Goal: Navigation & Orientation: Find specific page/section

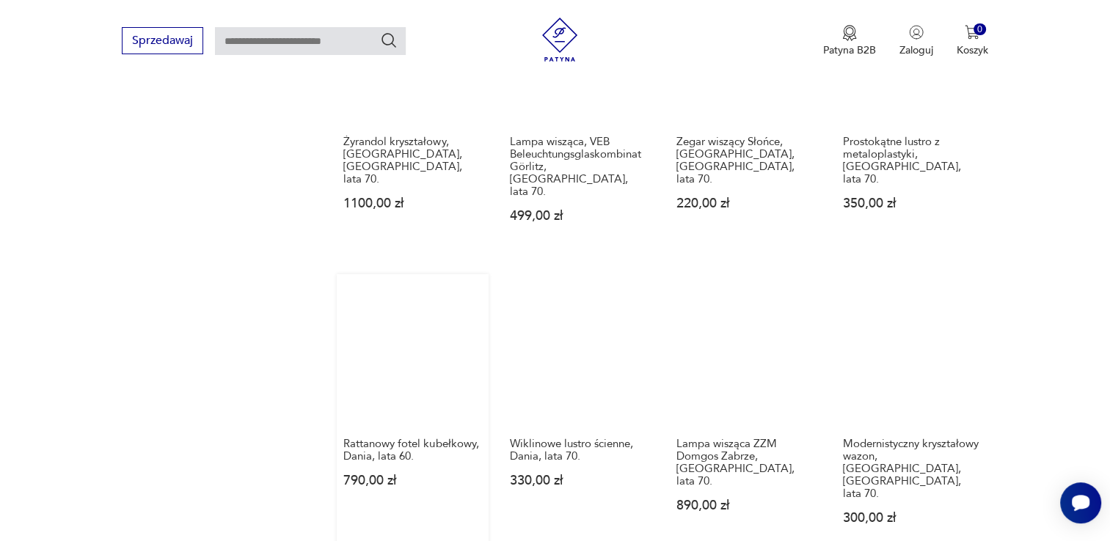
scroll to position [1255, 0]
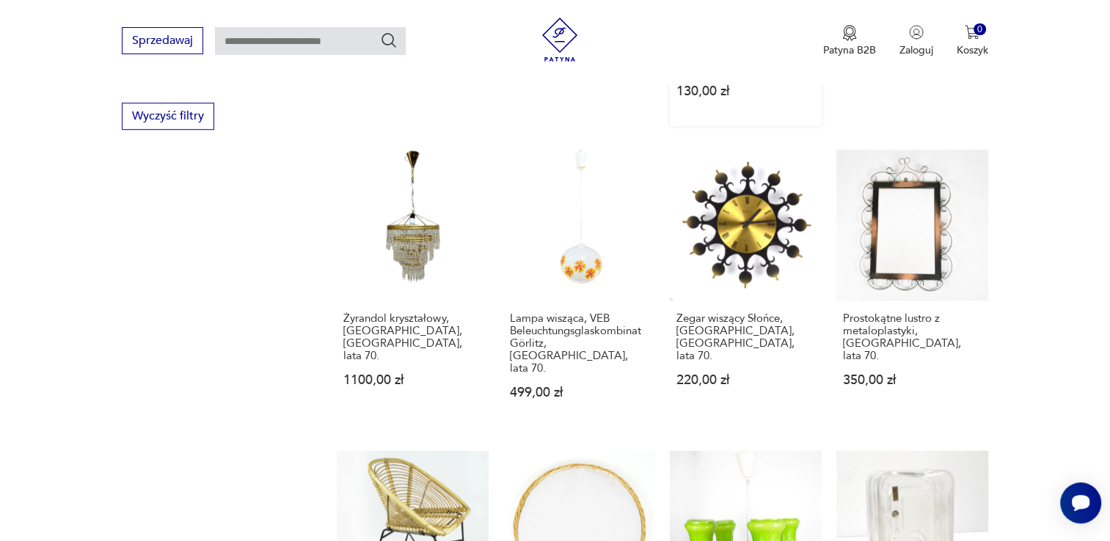
scroll to position [1035, 0]
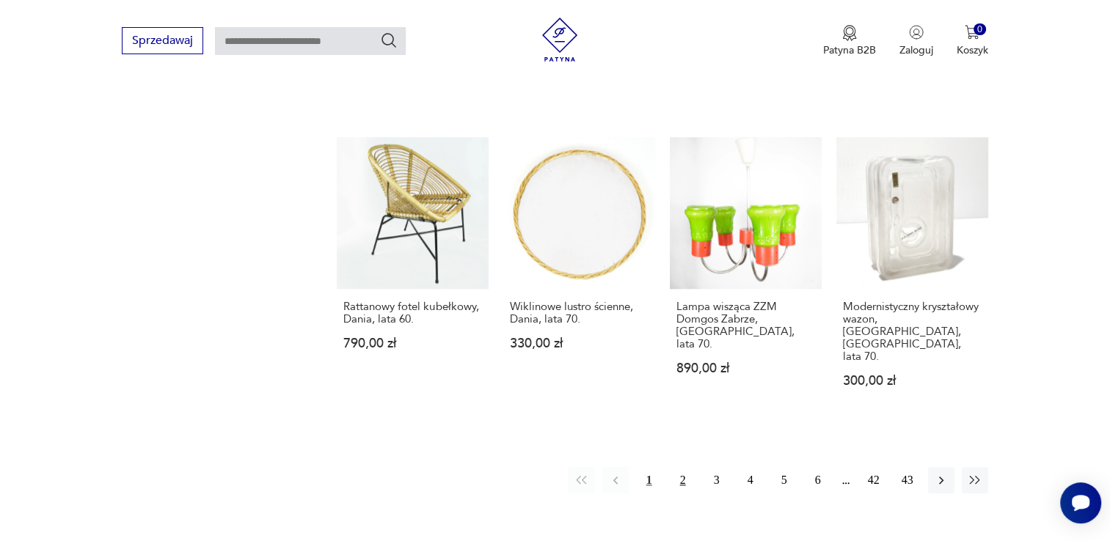
click at [689, 467] on button "2" at bounding box center [683, 480] width 26 height 26
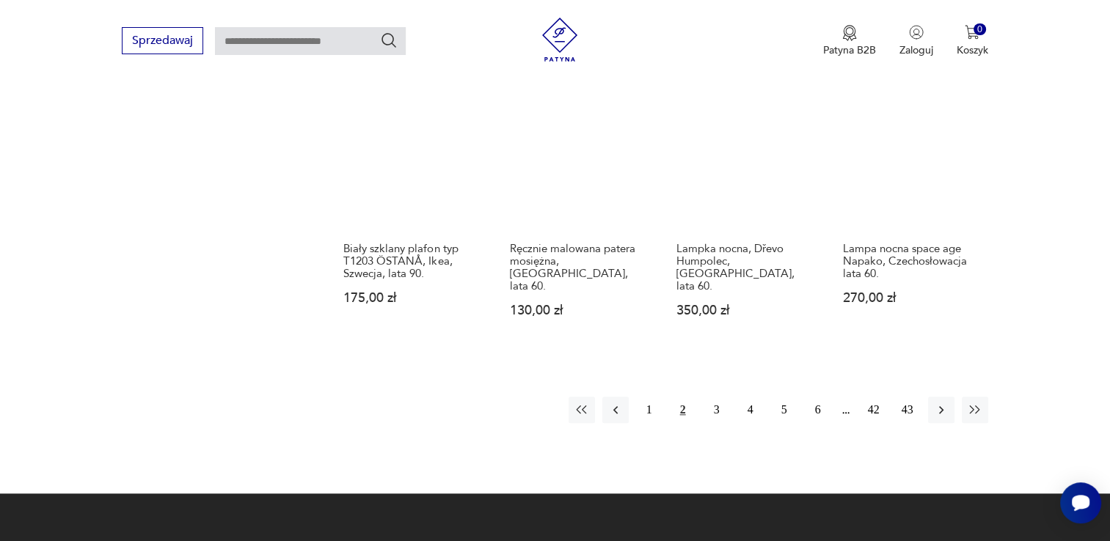
scroll to position [1402, 0]
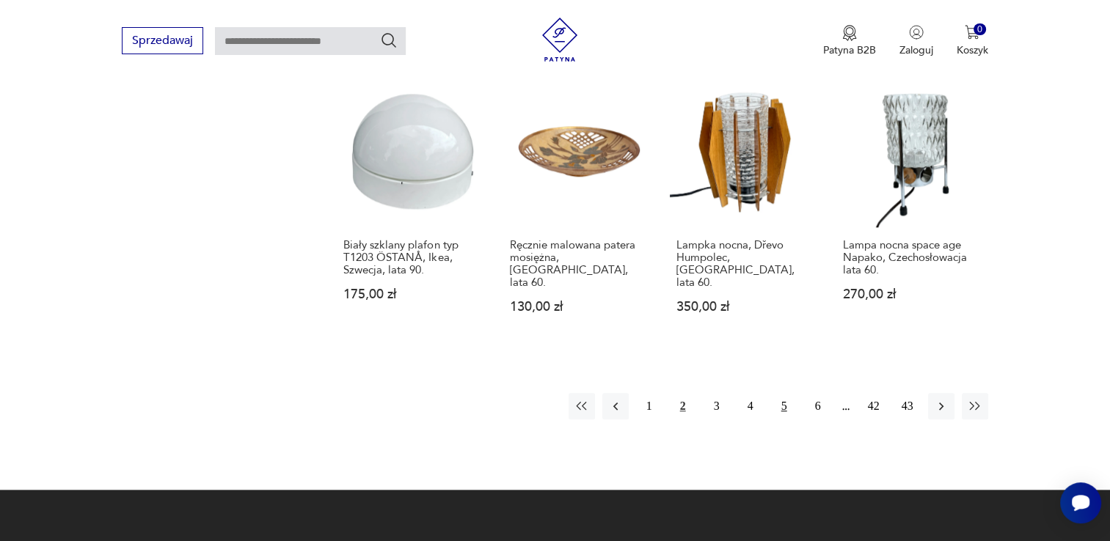
click at [779, 393] on button "5" at bounding box center [784, 406] width 26 height 26
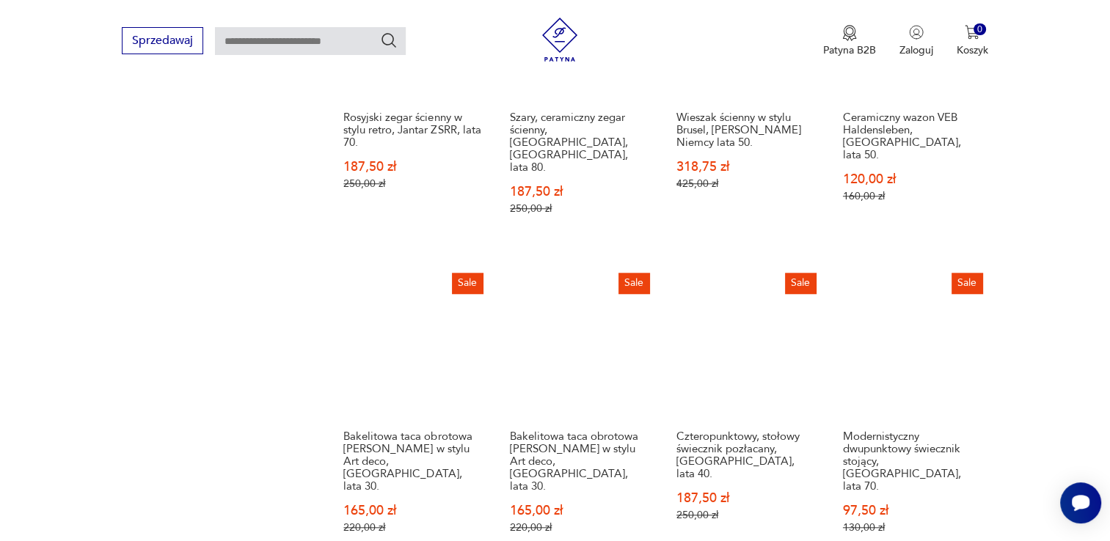
scroll to position [1402, 0]
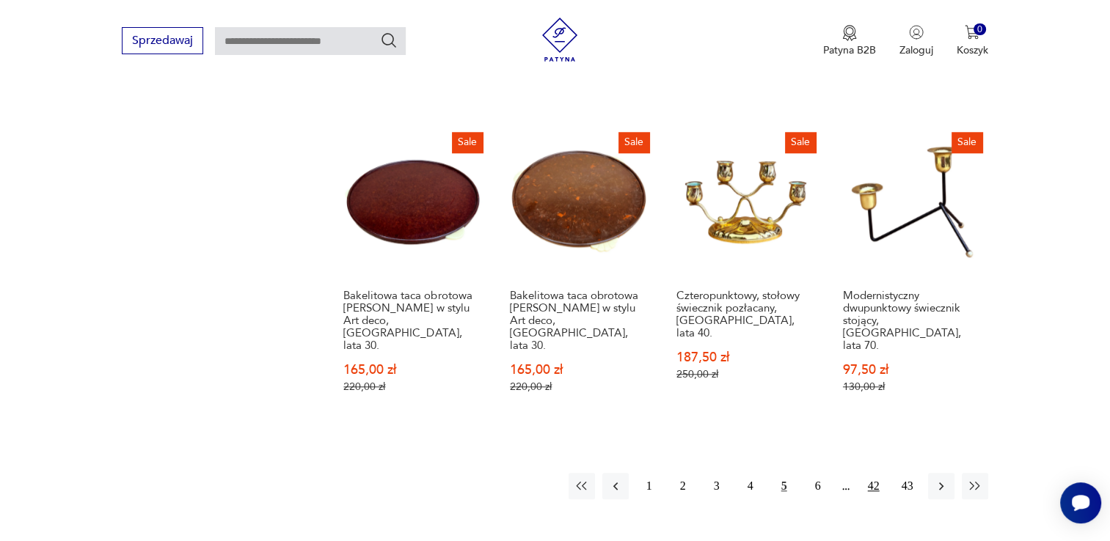
click at [874, 473] on button "42" at bounding box center [873, 486] width 26 height 26
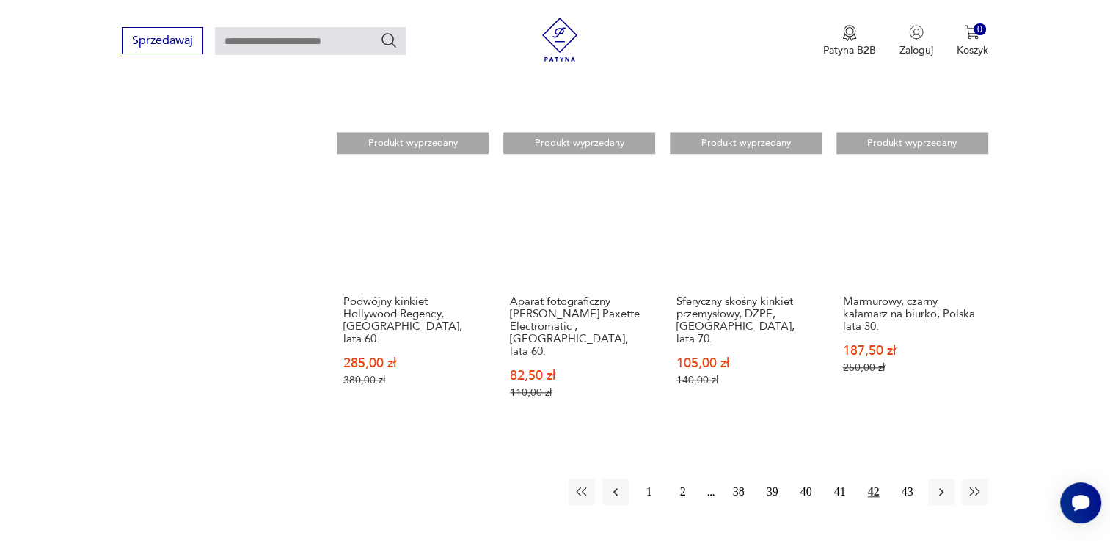
scroll to position [1476, 0]
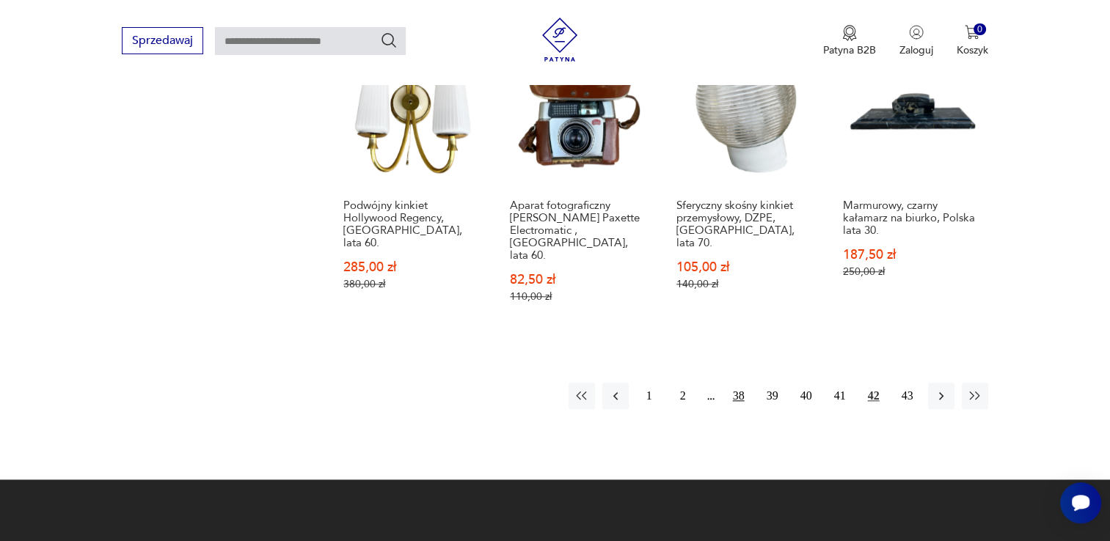
click at [745, 383] on button "38" at bounding box center [738, 396] width 26 height 26
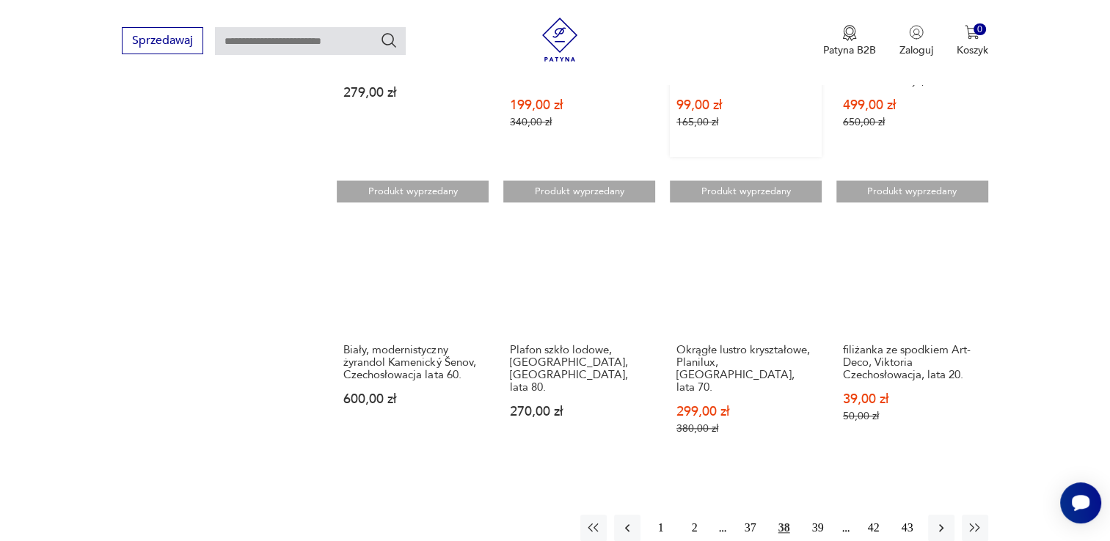
scroll to position [1329, 0]
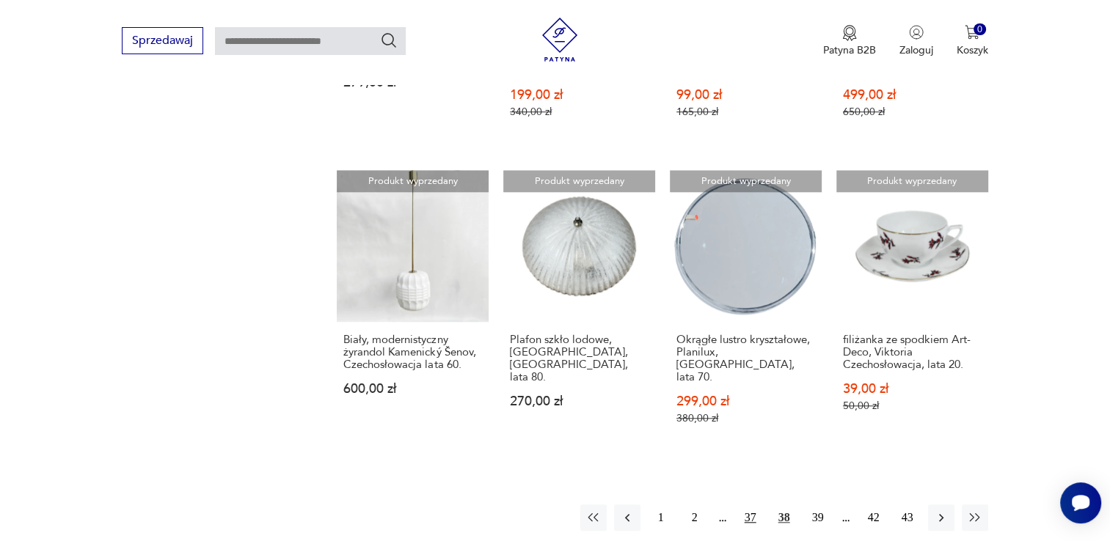
click at [752, 505] on button "37" at bounding box center [750, 518] width 26 height 26
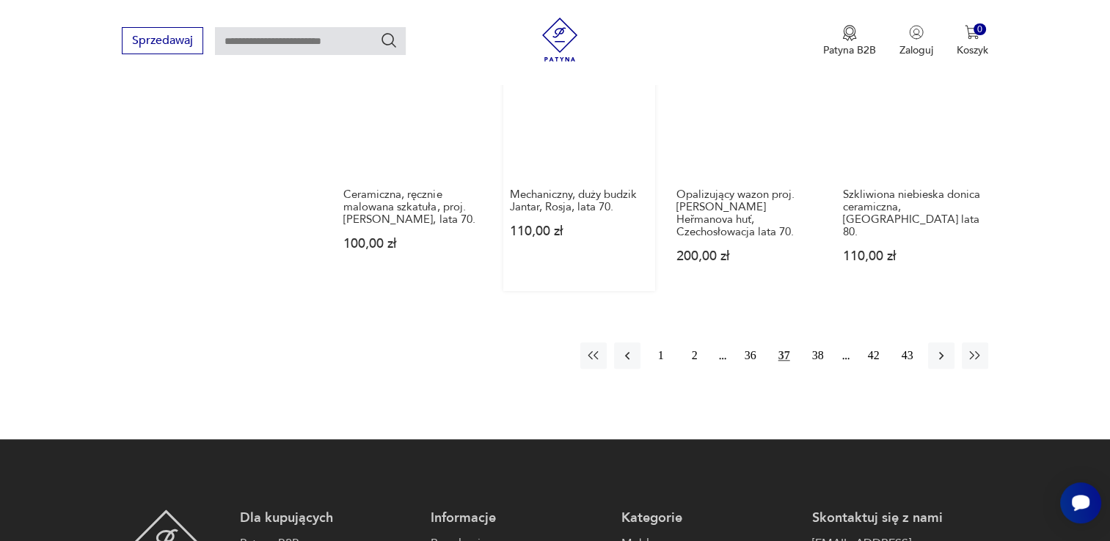
scroll to position [1549, 0]
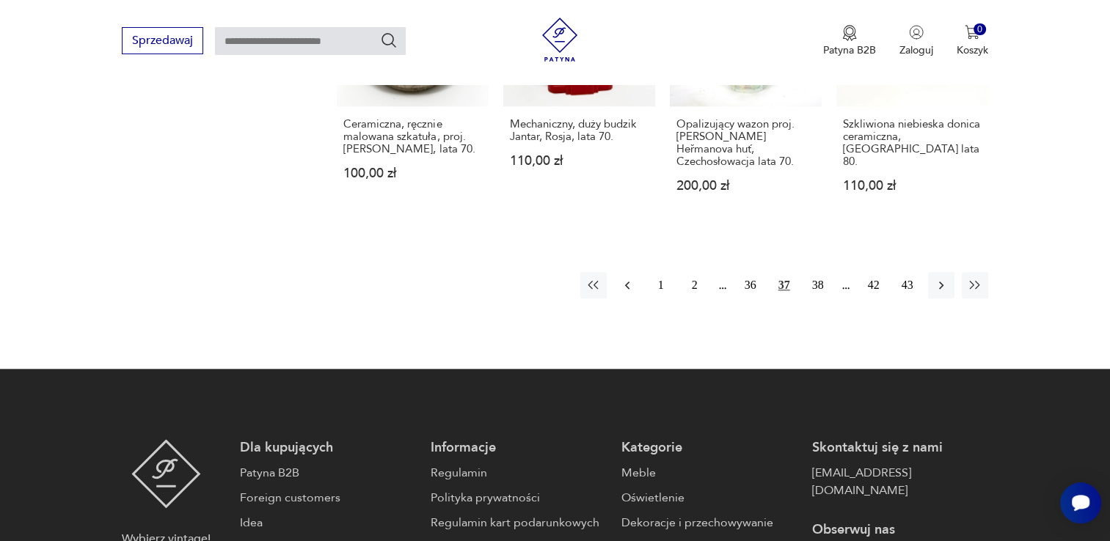
click at [629, 278] on icon "button" at bounding box center [627, 285] width 15 height 15
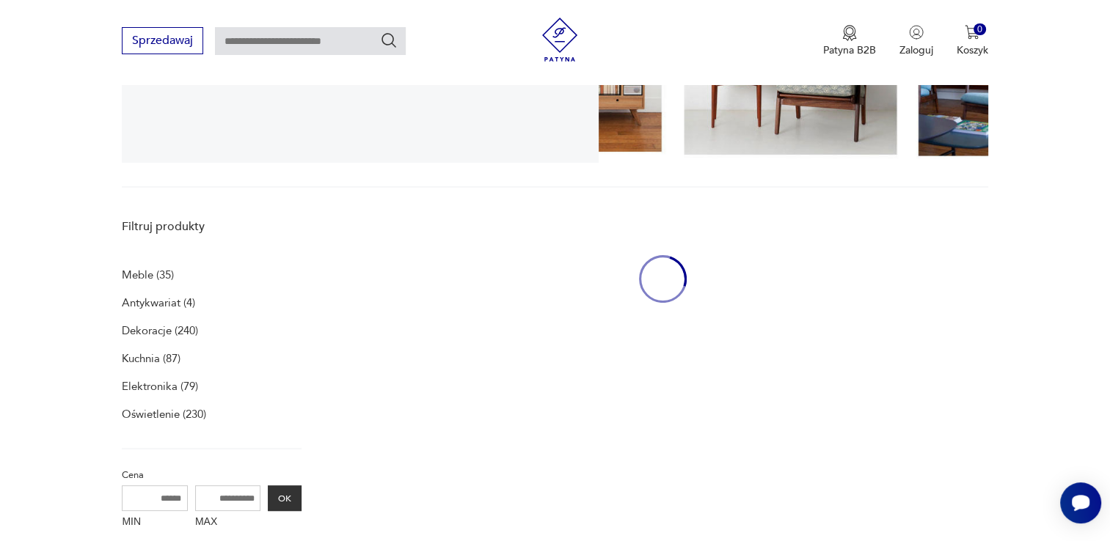
scroll to position [302, 0]
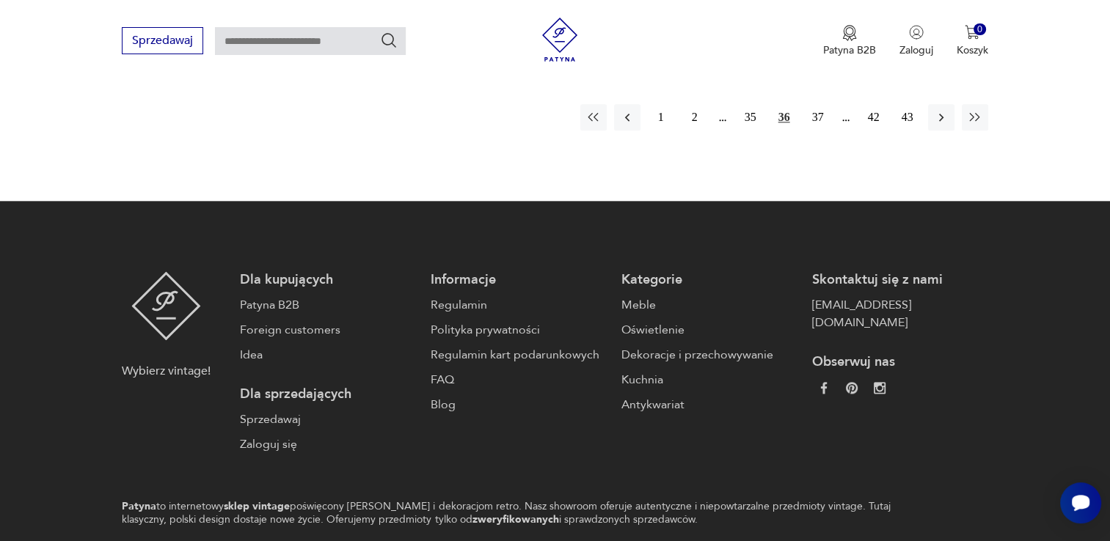
drag, startPoint x: 1032, startPoint y: 444, endPoint x: 1025, endPoint y: 483, distance: 38.7
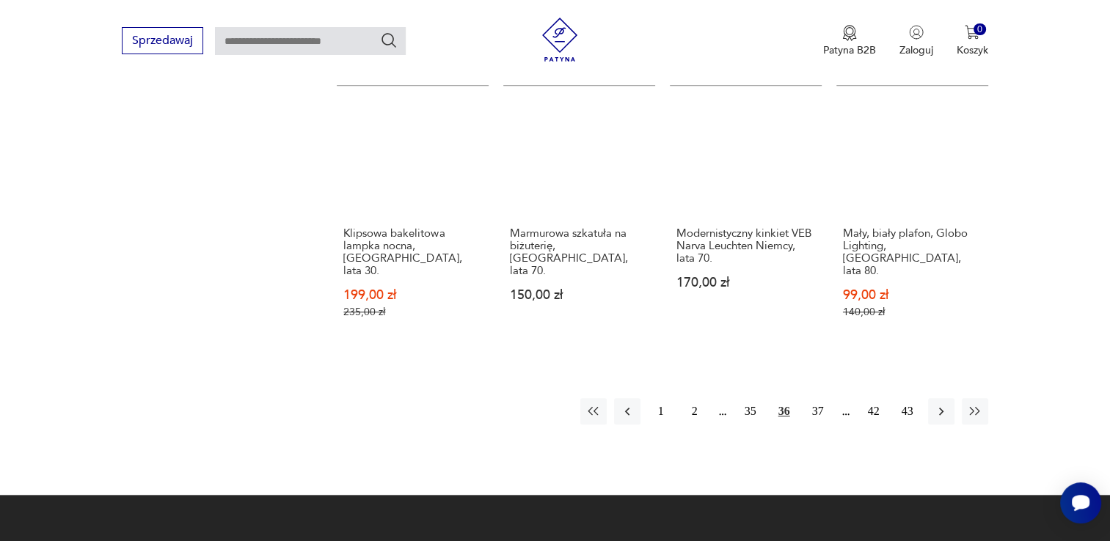
scroll to position [1444, 0]
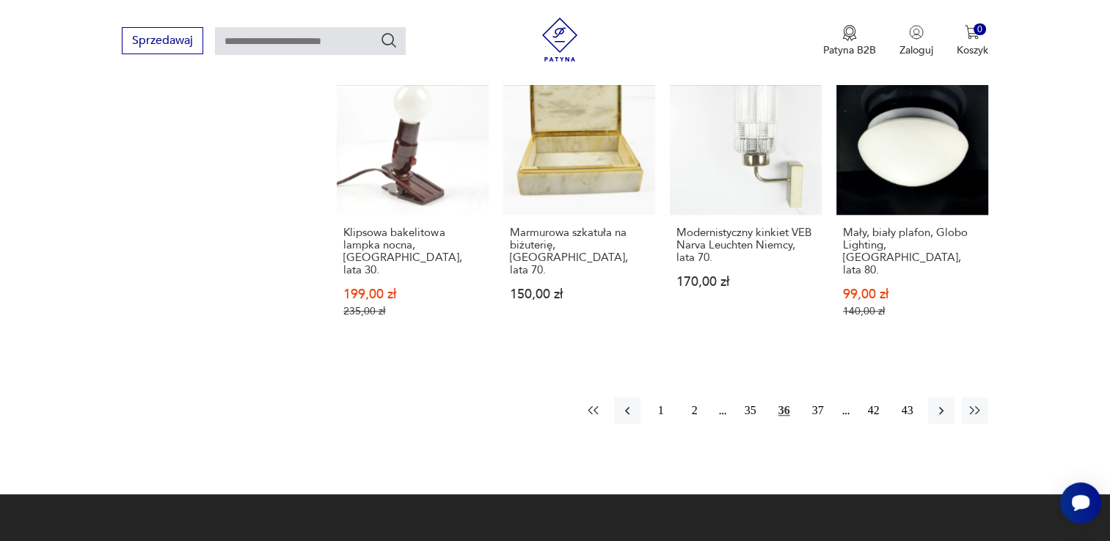
click at [588, 403] on icon "button" at bounding box center [593, 410] width 15 height 15
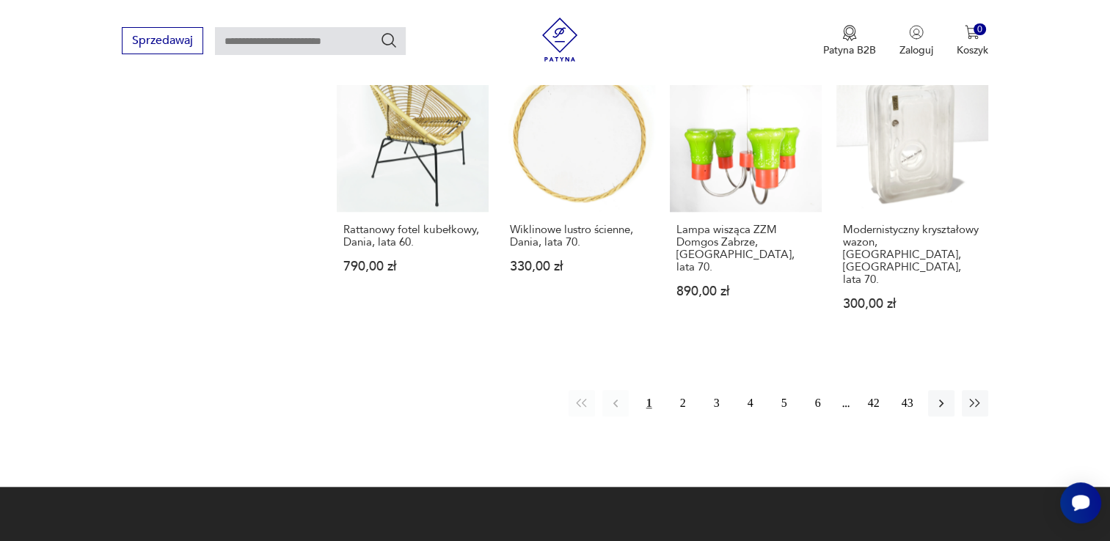
drag, startPoint x: 1030, startPoint y: 440, endPoint x: 1022, endPoint y: 461, distance: 21.8
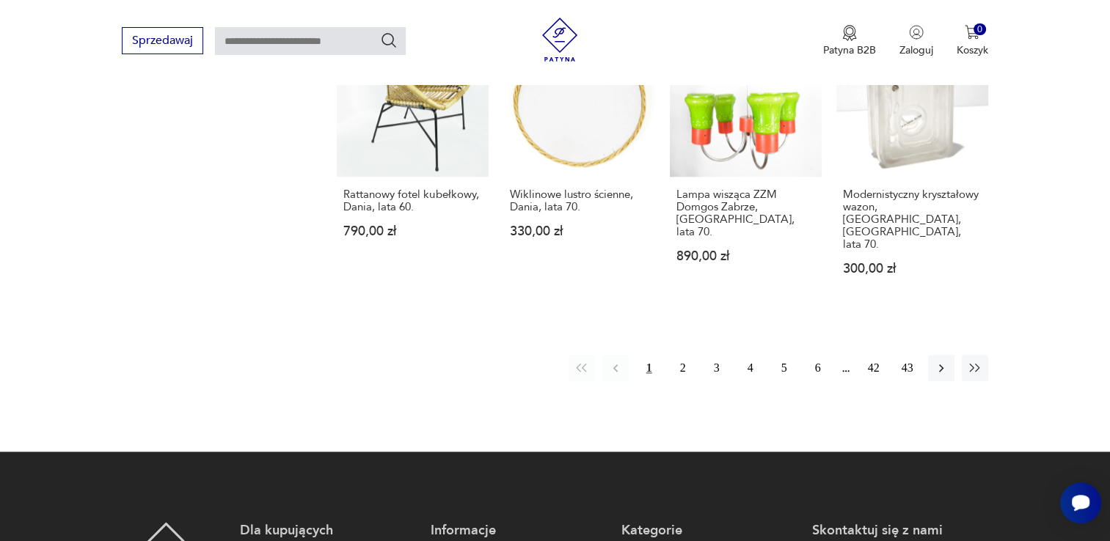
click at [845, 355] on div "1 2 3 4 5 6 42 43" at bounding box center [778, 368] width 420 height 26
click at [816, 355] on button "6" at bounding box center [818, 368] width 26 height 26
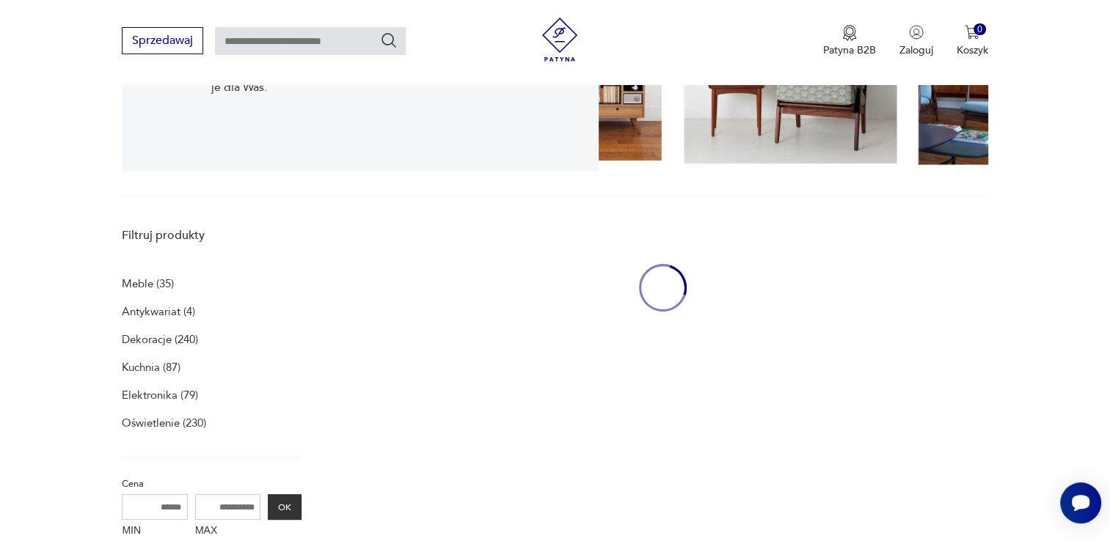
scroll to position [302, 0]
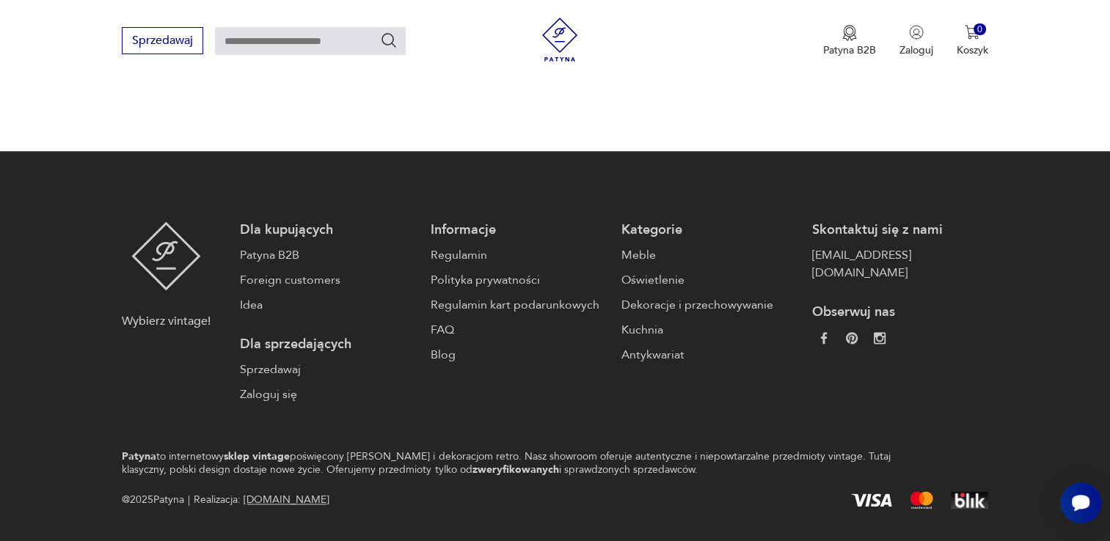
drag, startPoint x: 2140, startPoint y: 852, endPoint x: 1060, endPoint y: 497, distance: 1136.8
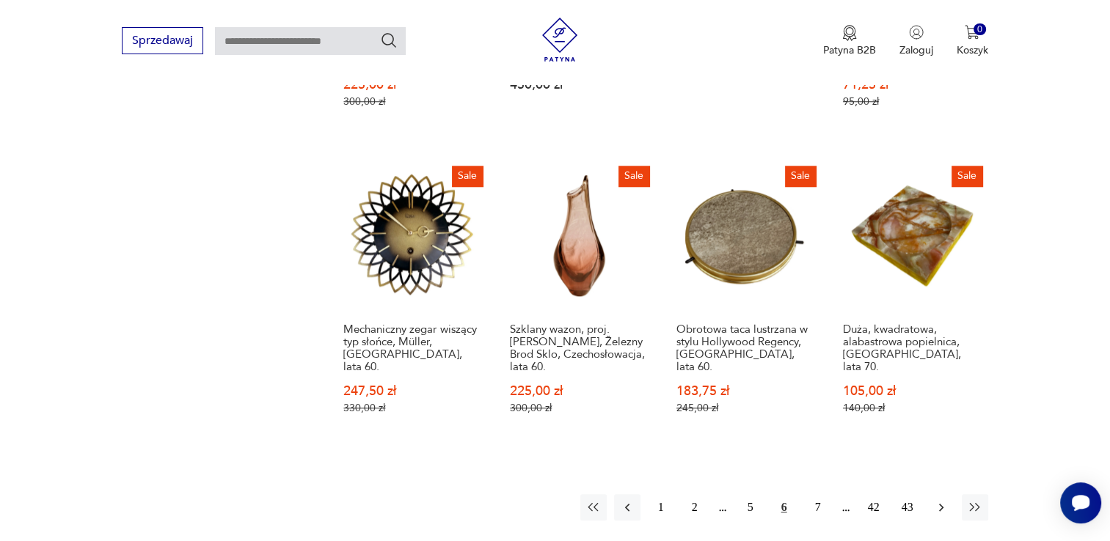
click at [942, 504] on icon "button" at bounding box center [940, 508] width 4 height 8
click at [942, 500] on icon "button" at bounding box center [941, 507] width 15 height 15
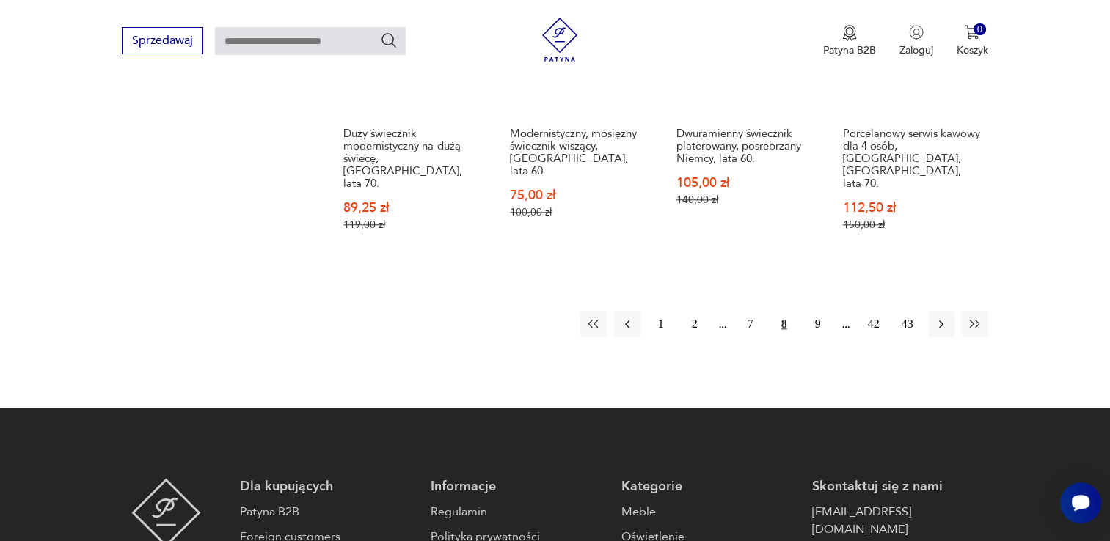
scroll to position [1548, 0]
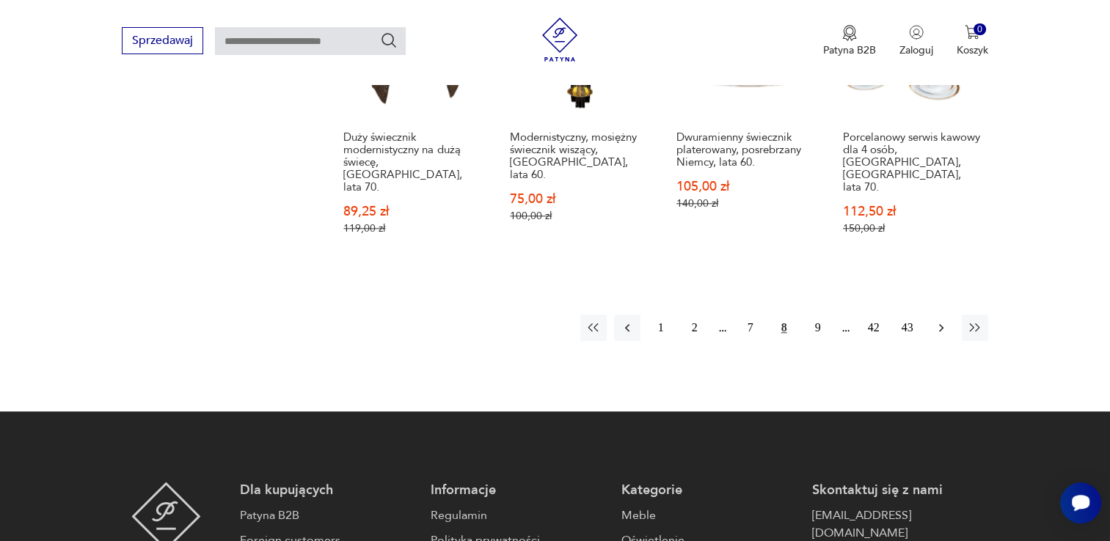
click at [937, 321] on icon "button" at bounding box center [941, 328] width 15 height 15
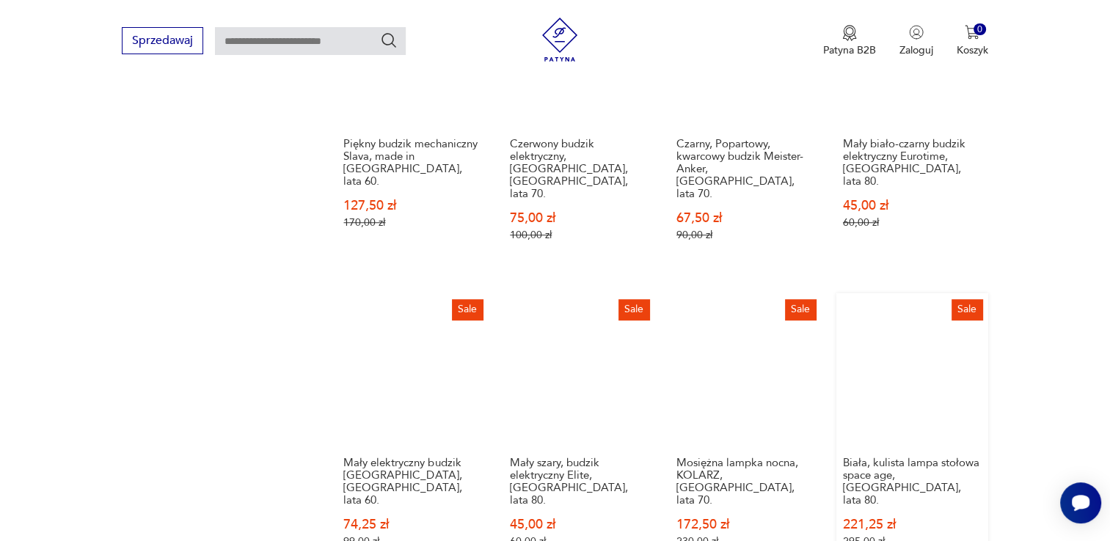
scroll to position [1329, 0]
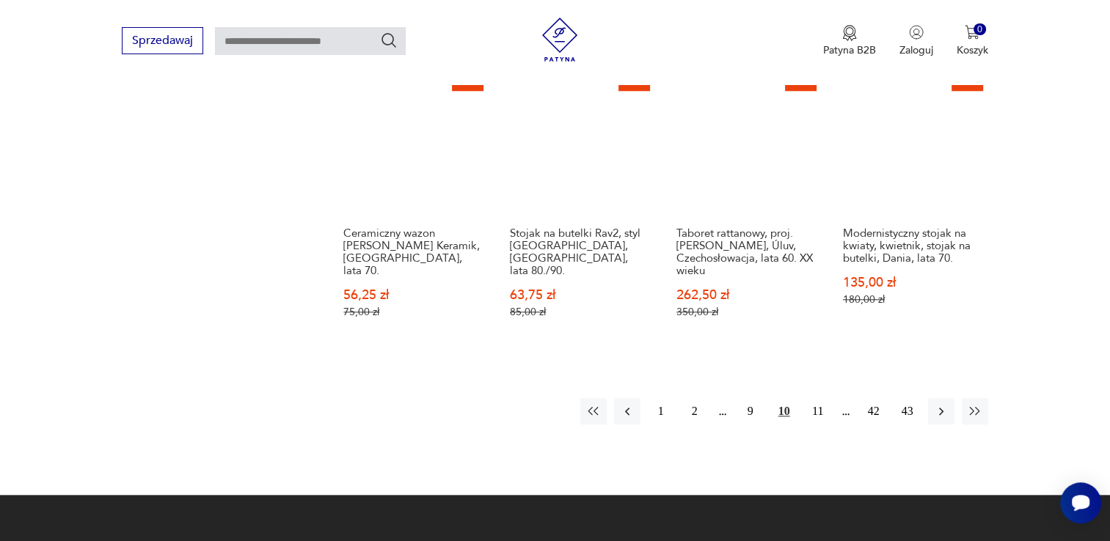
scroll to position [1625, 0]
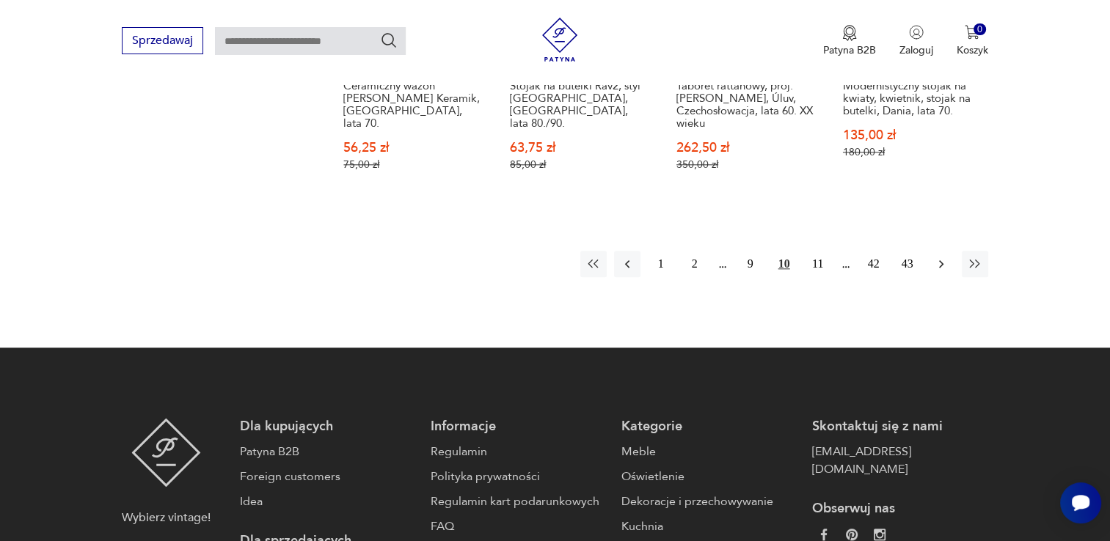
click at [936, 251] on button "button" at bounding box center [941, 264] width 26 height 26
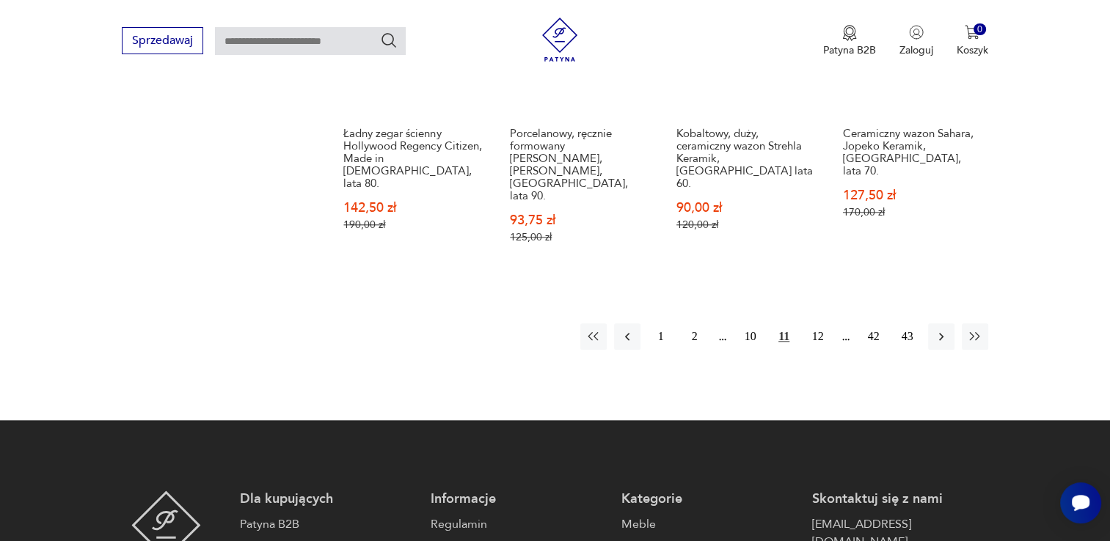
scroll to position [1642, 0]
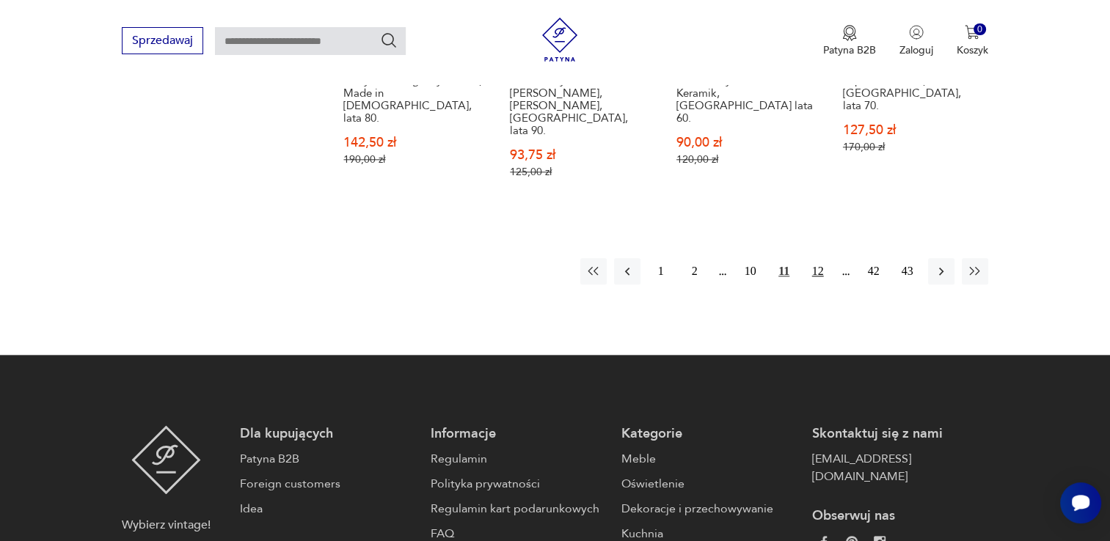
click at [816, 258] on button "12" at bounding box center [818, 271] width 26 height 26
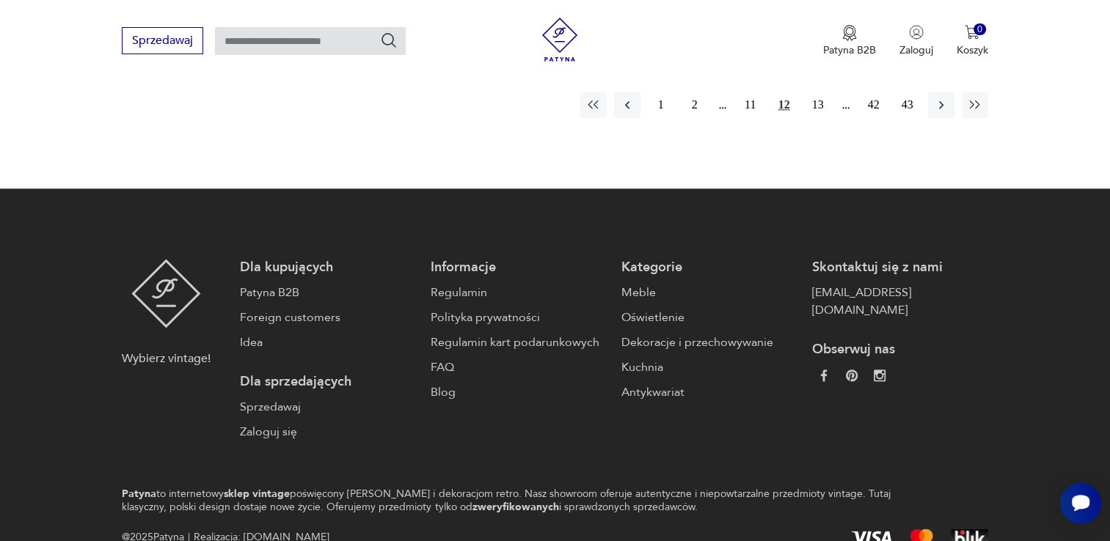
drag, startPoint x: 1053, startPoint y: 329, endPoint x: 1082, endPoint y: 436, distance: 110.1
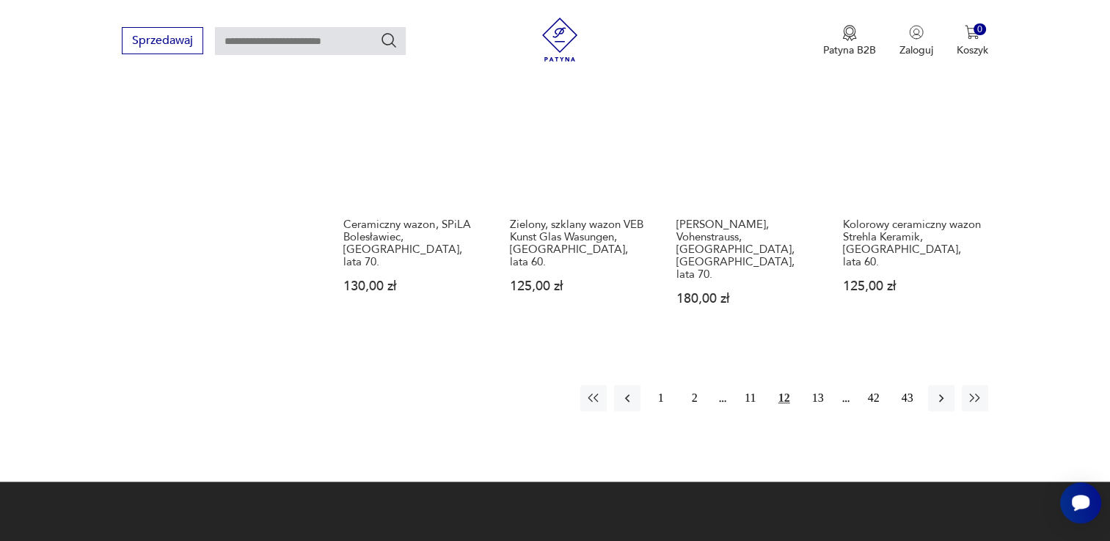
click at [845, 385] on div "1 2 11 12 13 42 43" at bounding box center [784, 398] width 408 height 26
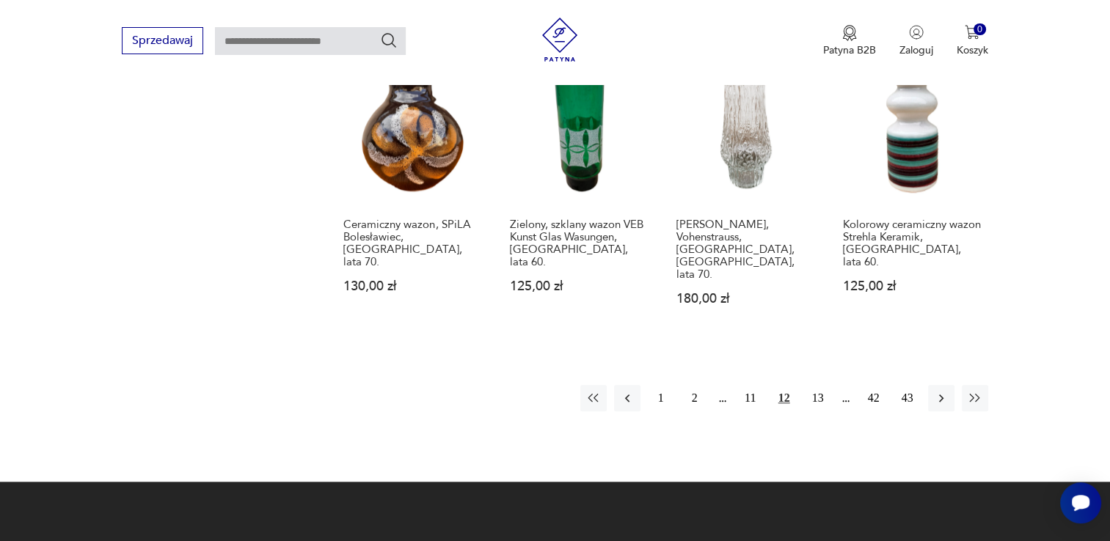
drag, startPoint x: 810, startPoint y: 321, endPoint x: 766, endPoint y: 329, distance: 44.7
click at [737, 385] on div "1 2 11 12 13 42 43" at bounding box center [784, 398] width 408 height 26
drag, startPoint x: 857, startPoint y: 323, endPoint x: 807, endPoint y: 329, distance: 50.2
click at [728, 385] on div "1 2 11 12 13 42 43" at bounding box center [784, 398] width 408 height 26
